Goal: Information Seeking & Learning: Compare options

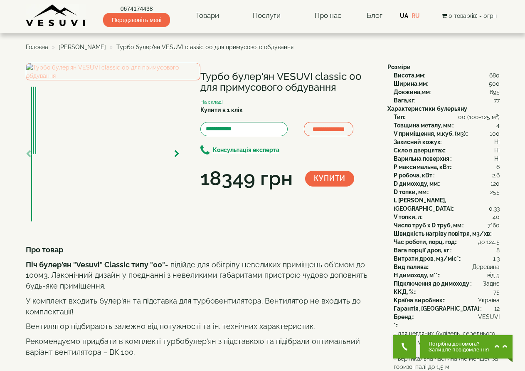
click at [144, 80] on img at bounding box center [113, 71] width 175 height 17
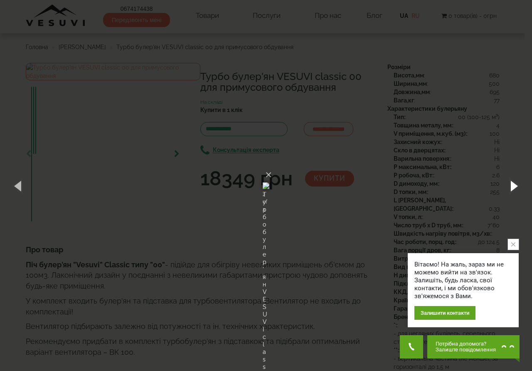
click at [509, 186] on button "button" at bounding box center [513, 186] width 37 height 46
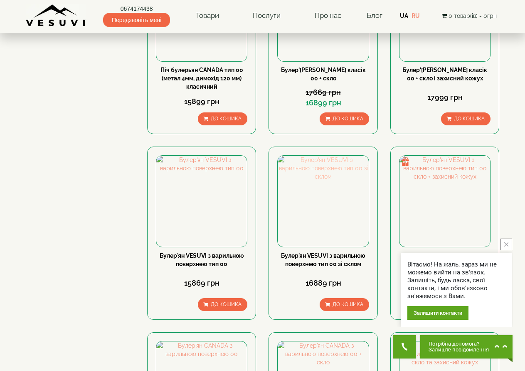
scroll to position [485, 0]
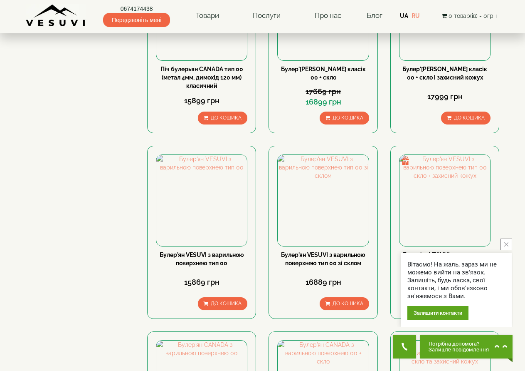
click at [508, 243] on icon "close button" at bounding box center [507, 244] width 4 height 4
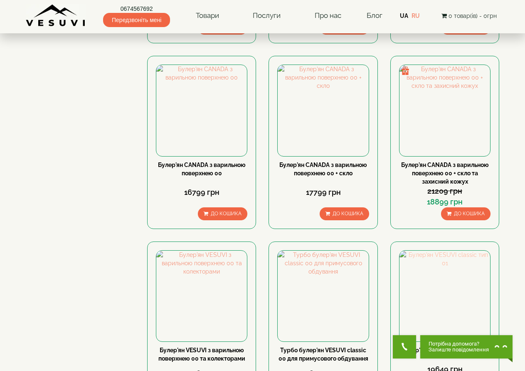
scroll to position [762, 0]
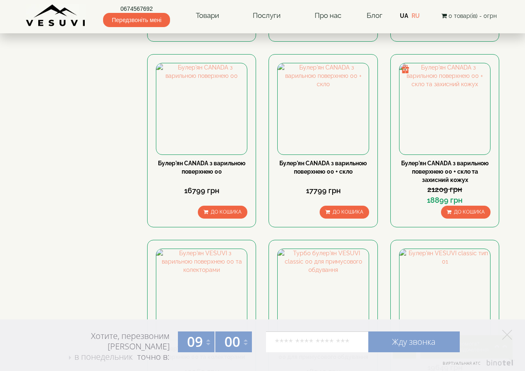
click at [522, 202] on body "0674567692 Передзвоніть мені Товари Булер'яни VESUVI Мангали від заводу VESUVI …" at bounding box center [262, 329] width 525 height 2183
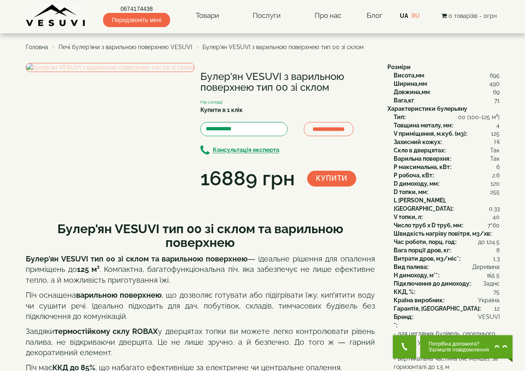
click at [142, 72] on img at bounding box center [110, 67] width 169 height 9
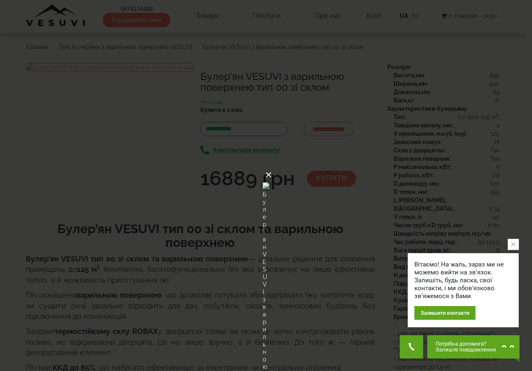
click at [272, 166] on button "×" at bounding box center [268, 175] width 7 height 18
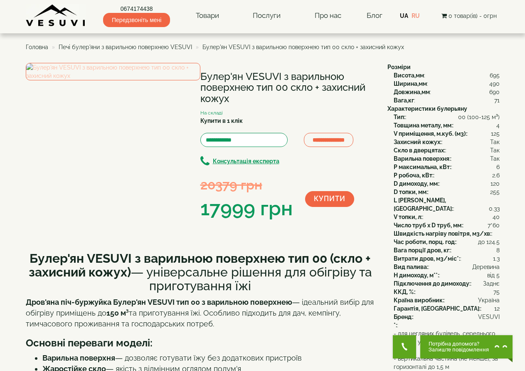
click at [109, 80] on img at bounding box center [113, 71] width 175 height 17
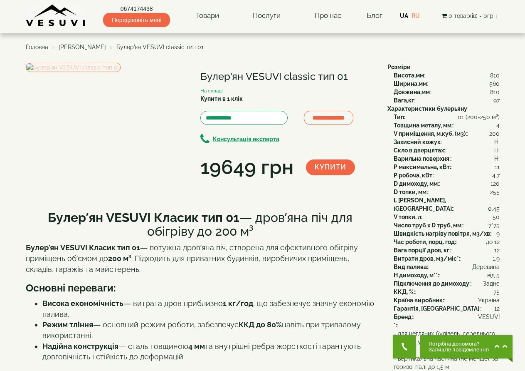
click at [121, 72] on img at bounding box center [73, 67] width 95 height 9
